Goal: Information Seeking & Learning: Check status

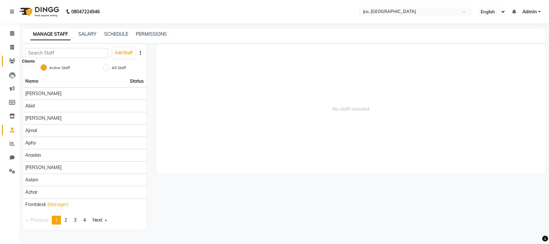
click at [11, 63] on icon at bounding box center [12, 60] width 6 height 5
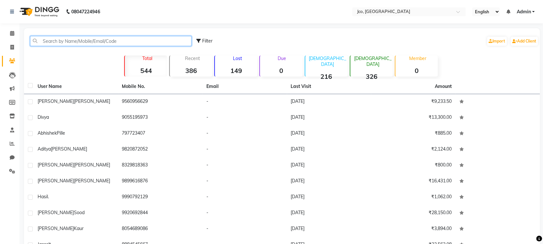
click at [123, 43] on input "text" at bounding box center [110, 41] width 161 height 10
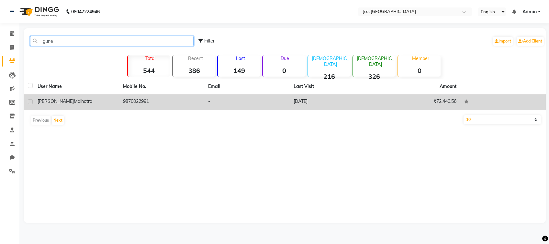
type input "gune"
click at [134, 100] on td "9870022991" at bounding box center [162, 102] width 86 height 16
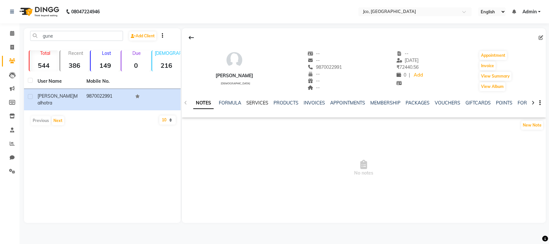
click at [261, 104] on link "SERVICES" at bounding box center [257, 103] width 22 height 6
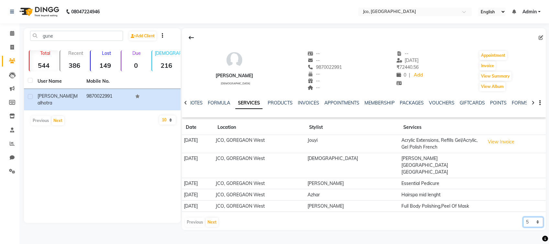
click at [529, 217] on select "5 10 50 100 500" at bounding box center [533, 222] width 20 height 10
click at [523, 217] on select "5 10 50 100 500" at bounding box center [533, 222] width 20 height 10
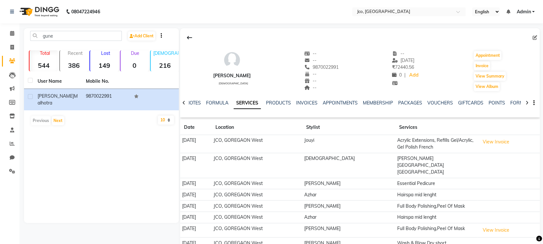
scroll to position [47, 0]
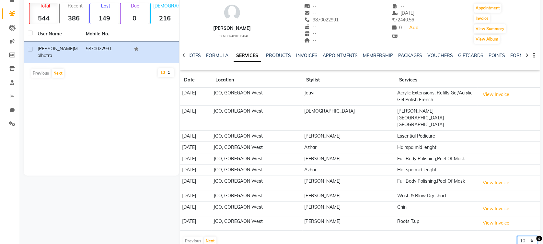
click at [533, 235] on select "5 10 50 100 500" at bounding box center [527, 240] width 20 height 10
select select "50"
click at [517, 235] on select "5 10 50 100 500" at bounding box center [527, 240] width 20 height 10
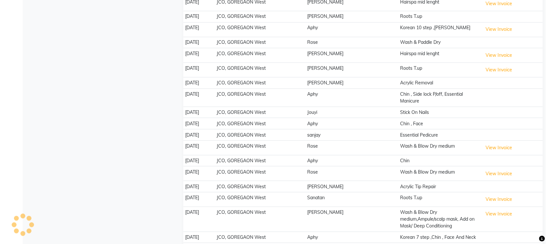
scroll to position [530, 0]
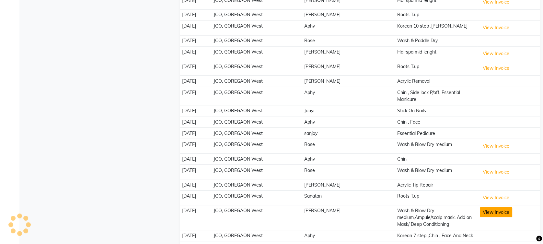
click at [492, 207] on button "View Invoice" at bounding box center [496, 212] width 32 height 10
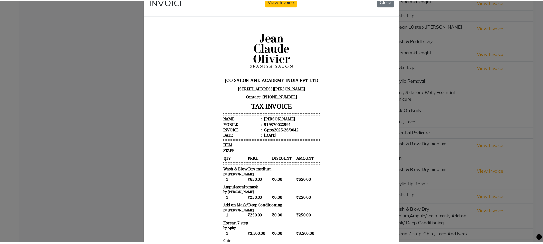
scroll to position [0, 0]
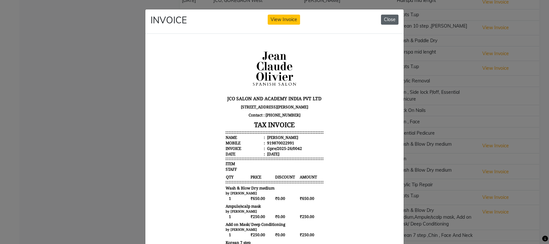
click at [389, 17] on button "Close" at bounding box center [389, 20] width 17 height 10
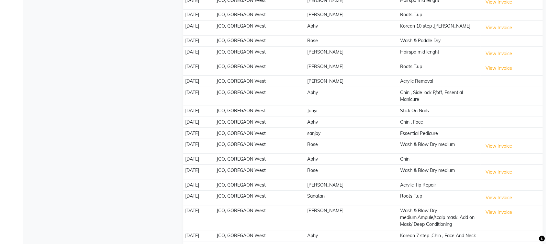
scroll to position [605, 0]
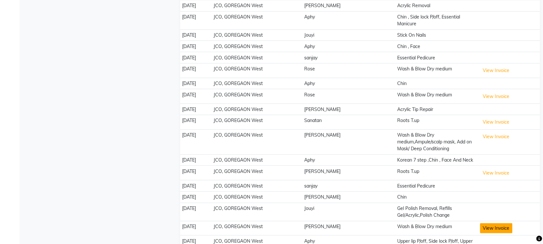
click at [490, 222] on button "View Invoice" at bounding box center [496, 227] width 32 height 10
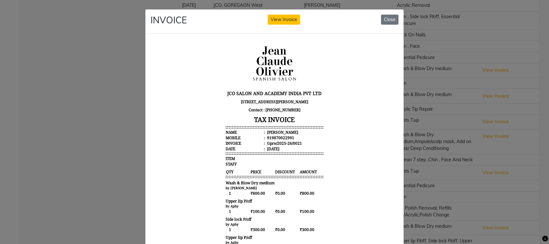
scroll to position [0, 0]
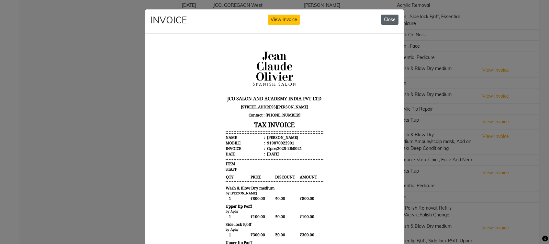
click at [381, 19] on button "Close" at bounding box center [389, 20] width 17 height 10
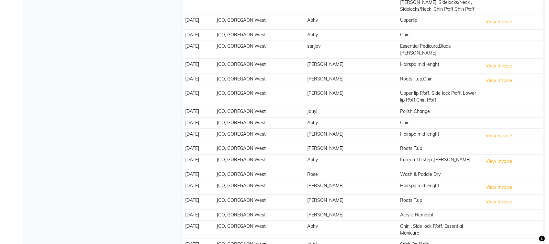
scroll to position [396, 0]
click at [490, 76] on button "View Invoice" at bounding box center [496, 81] width 32 height 10
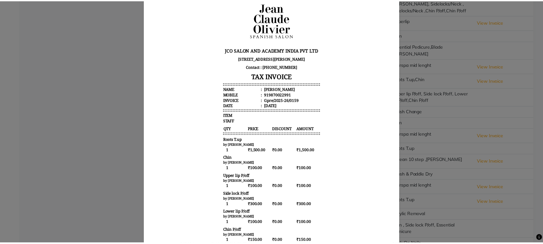
scroll to position [0, 0]
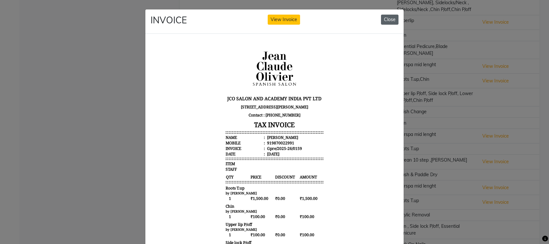
click at [389, 18] on button "Close" at bounding box center [389, 20] width 17 height 10
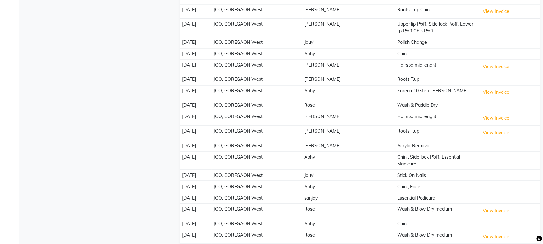
scroll to position [605, 0]
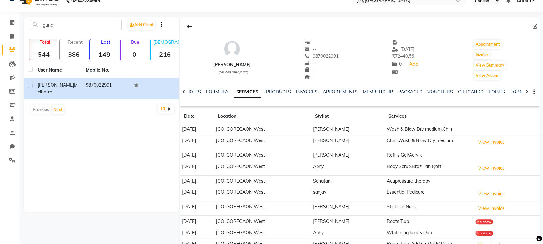
scroll to position [0, 0]
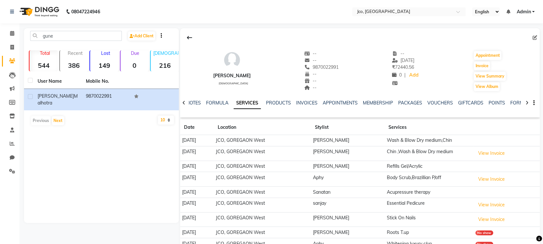
click at [532, 105] on div "NOTES FORMULA SERVICES PRODUCTS INVOICES APPOINTMENTS MEMBERSHIP PACKAGES VOUCH…" at bounding box center [359, 103] width 359 height 22
click at [532, 105] on button "button" at bounding box center [532, 102] width 4 height 7
click at [445, 114] on div "[PERSON_NAME] [DEMOGRAPHIC_DATA] -- -- 9870022991 -- -- -- -- [DATE] ₹ 72440.56…" at bounding box center [359, 72] width 359 height 89
click at [478, 77] on button "View Summary" at bounding box center [489, 76] width 32 height 9
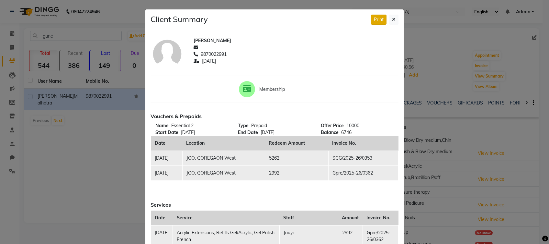
click at [373, 22] on button "Print" at bounding box center [379, 20] width 16 height 10
click at [394, 18] on button at bounding box center [393, 20] width 9 height 10
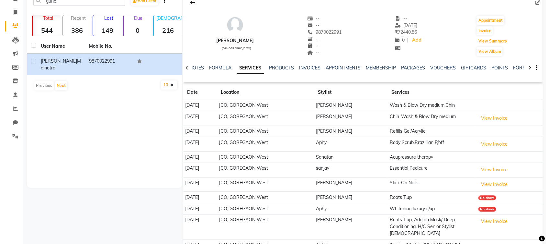
scroll to position [37, 0]
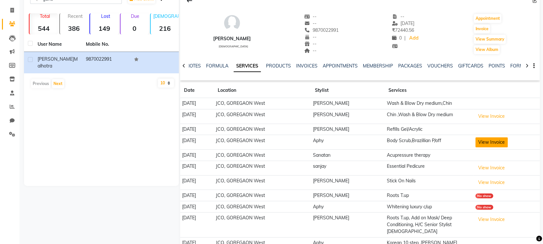
click at [486, 140] on button "View Invoice" at bounding box center [491, 142] width 32 height 10
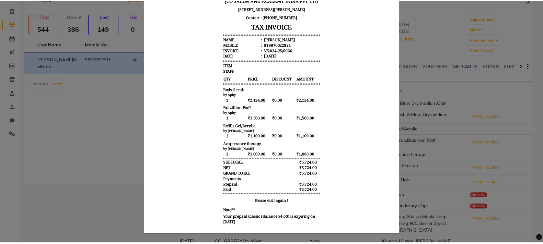
scroll to position [0, 0]
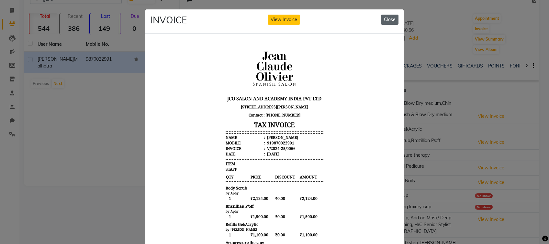
click at [391, 23] on button "Close" at bounding box center [389, 20] width 17 height 10
